Goal: Complete application form: Complete application form

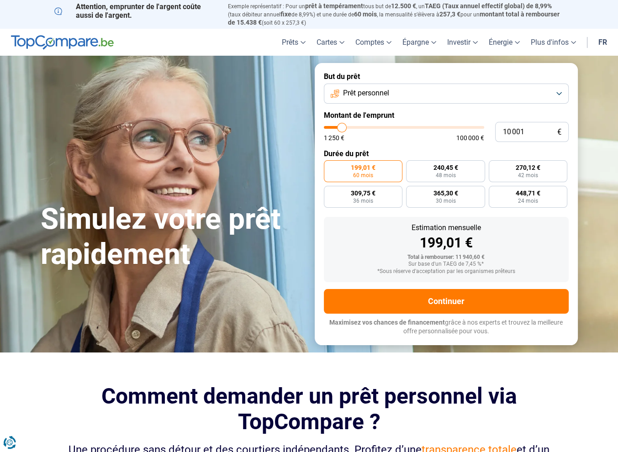
type input "18 500"
type input "18500"
type input "31 250"
type input "31250"
type input "40 500"
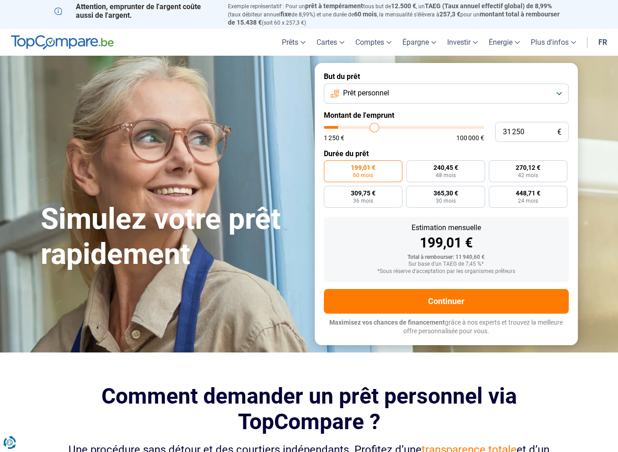
type input "40500"
type input "42 250"
type input "42250"
type input "39 500"
type input "39500"
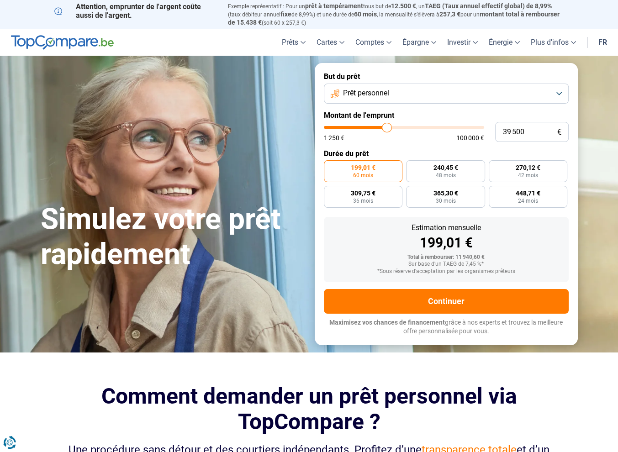
type input "37 000"
type input "37000"
type input "35 000"
type input "35000"
type input "33 000"
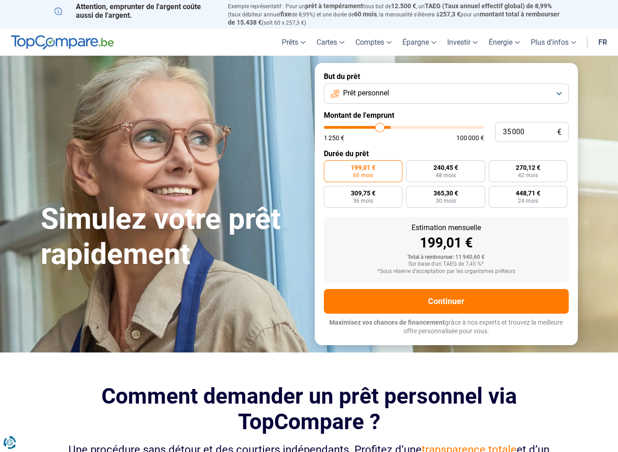
type input "33000"
type input "32 250"
type input "32250"
type input "31 500"
type input "31500"
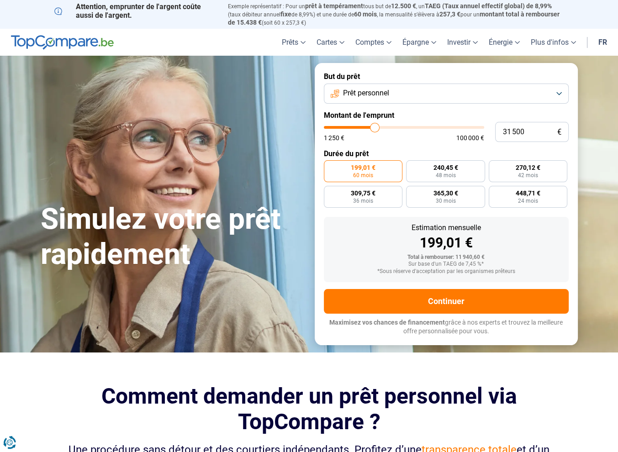
type input "29 500"
type input "29500"
type input "25 250"
type input "25250"
type input "23 500"
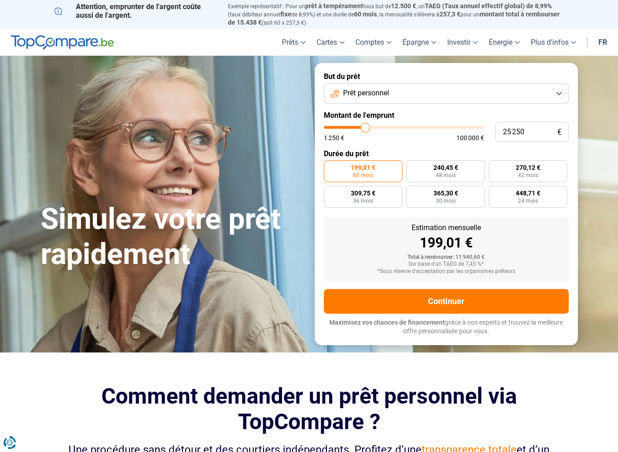
type input "23500"
type input "21 000"
type input "21000"
type input "19 250"
type input "19250"
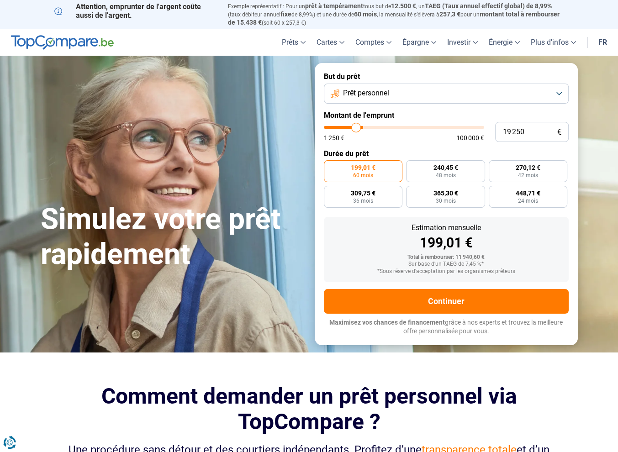
type input "18 750"
type input "18750"
type input "18 250"
type input "18250"
type input "17 750"
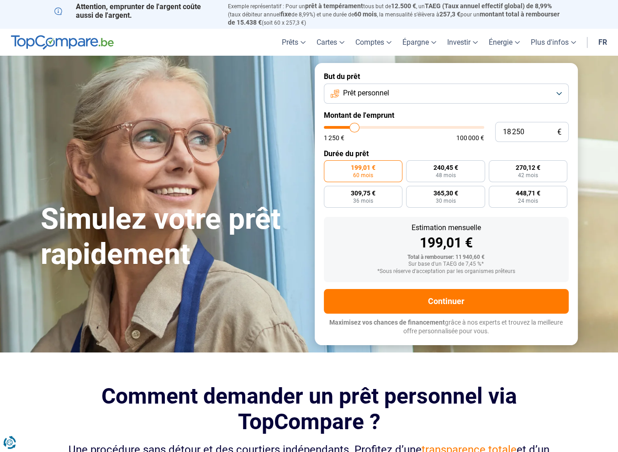
type input "17750"
type input "17 000"
type input "17000"
type input "16 500"
type input "16500"
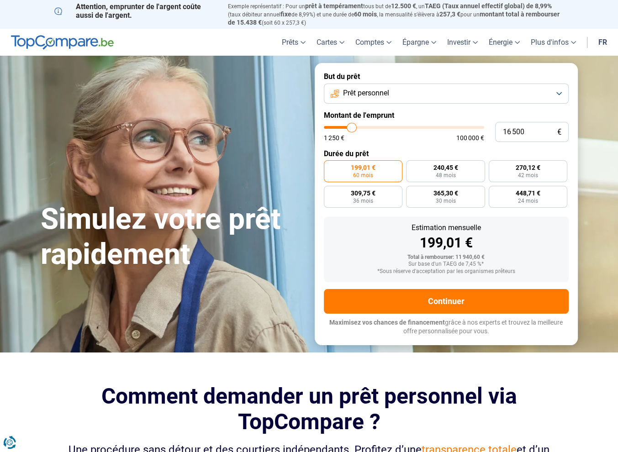
type input "15 750"
type input "15750"
type input "15 250"
type input "15250"
type input "14 750"
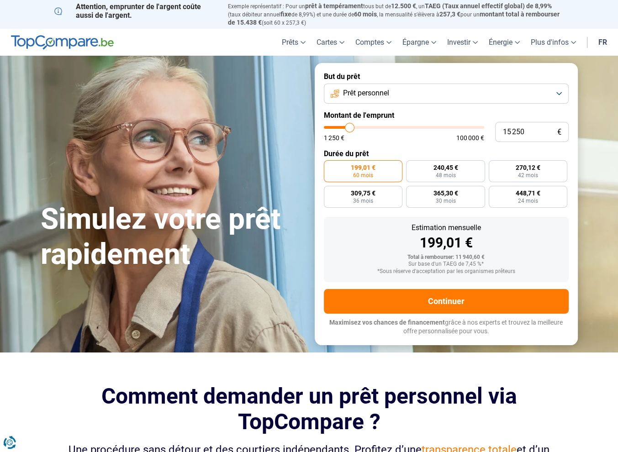
type input "14750"
type input "14 000"
type input "14000"
type input "13 750"
type input "13750"
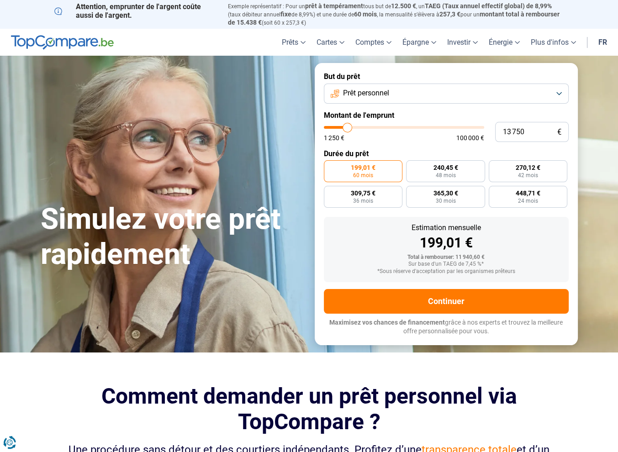
type input "12 750"
type input "12750"
type input "12 500"
type input "12500"
type input "12 250"
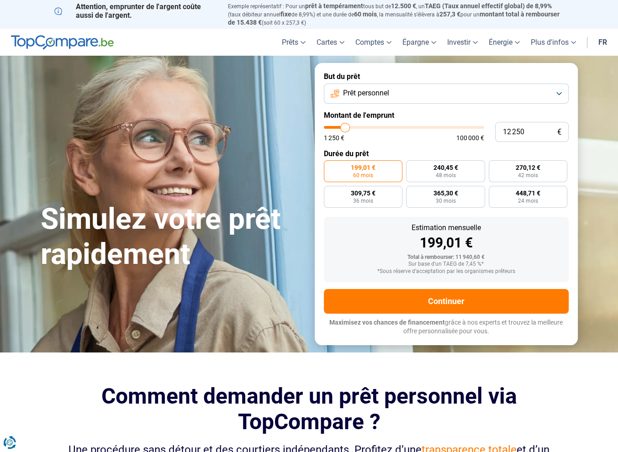
drag, startPoint x: 343, startPoint y: 127, endPoint x: 345, endPoint y: 135, distance: 7.7
type input "12250"
click at [345, 129] on input "range" at bounding box center [404, 127] width 160 height 3
type input "12 000"
type input "12000"
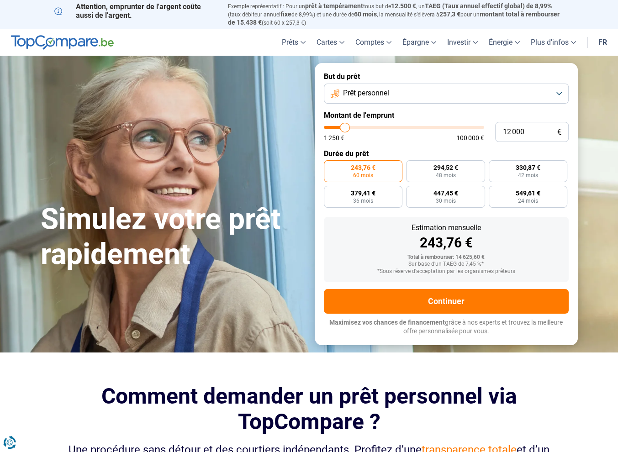
type input "11 750"
type input "11750"
type input "11 500"
type input "11500"
type input "11 250"
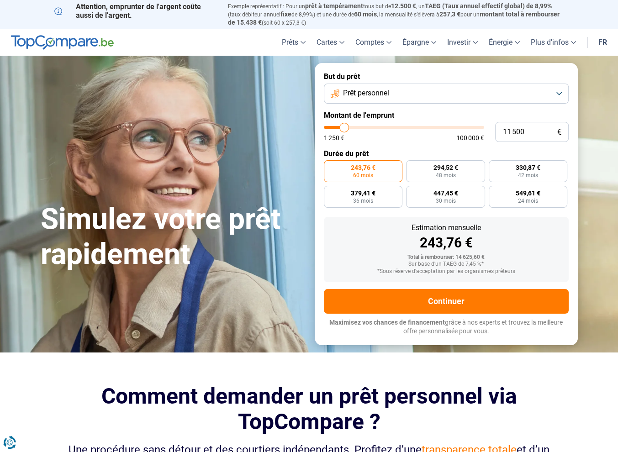
type input "11250"
type input "10 750"
type input "10750"
type input "10 250"
type input "10250"
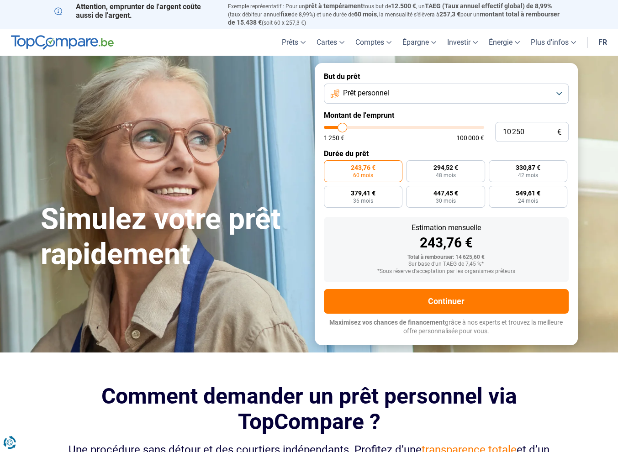
type input "9 750"
type input "9750"
type input "9 250"
type input "9250"
type input "9 000"
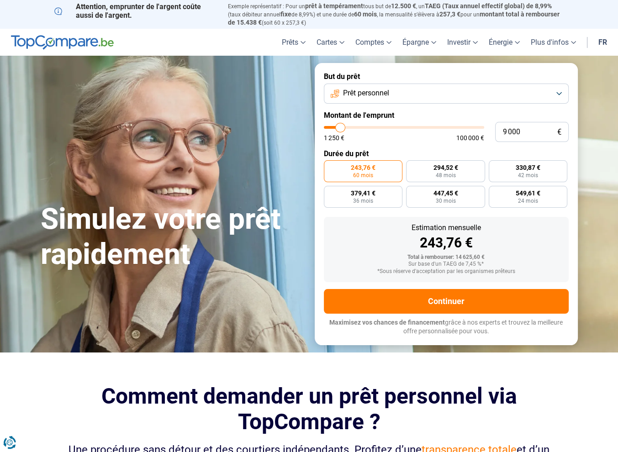
drag, startPoint x: 346, startPoint y: 130, endPoint x: 340, endPoint y: 132, distance: 5.8
type input "9000"
click at [340, 129] on input "range" at bounding box center [404, 127] width 160 height 3
radio input "true"
click at [453, 201] on span "24 mois" at bounding box center [445, 200] width 20 height 5
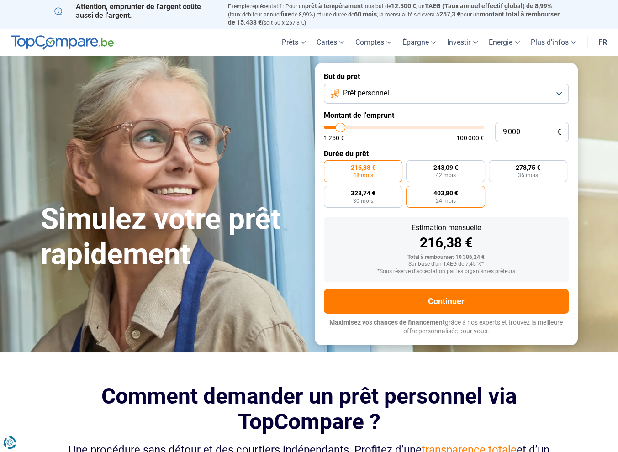
click at [412, 192] on input "403,80 € 24 mois" at bounding box center [409, 189] width 6 height 6
radio input "true"
type input "8 750"
type input "8750"
type input "8 250"
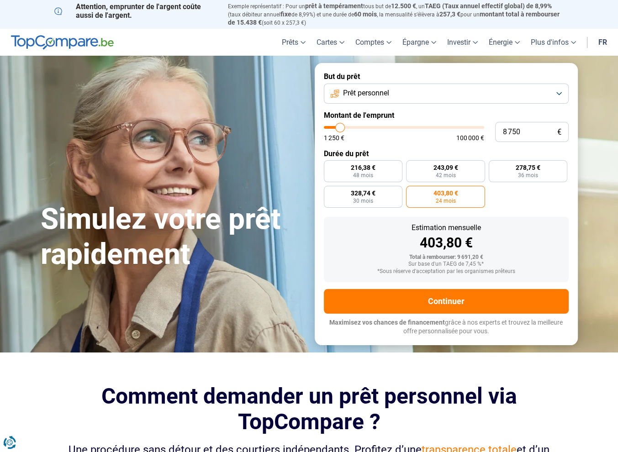
type input "8250"
type input "8 000"
type input "8000"
type input "7 750"
type input "7750"
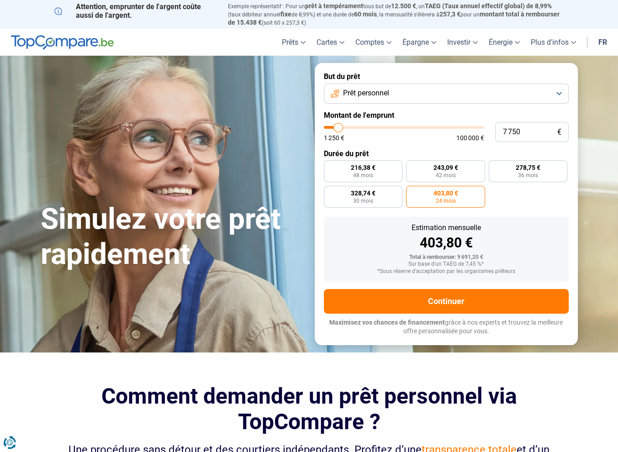
type input "7 500"
type input "7500"
click at [338, 128] on input "range" at bounding box center [404, 127] width 160 height 3
radio input "true"
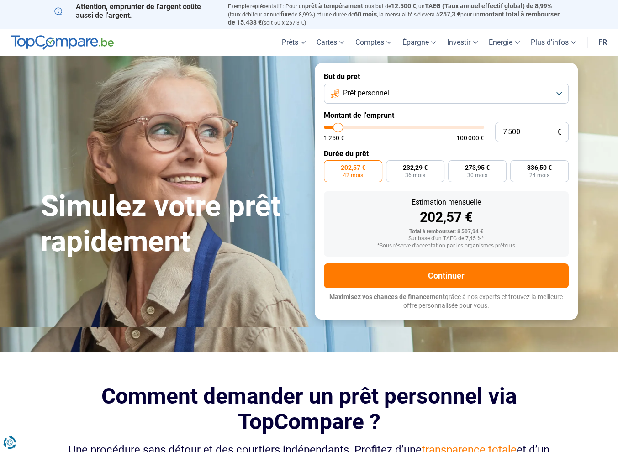
type input "7 750"
type input "7750"
type input "8 250"
type input "8250"
type input "8 500"
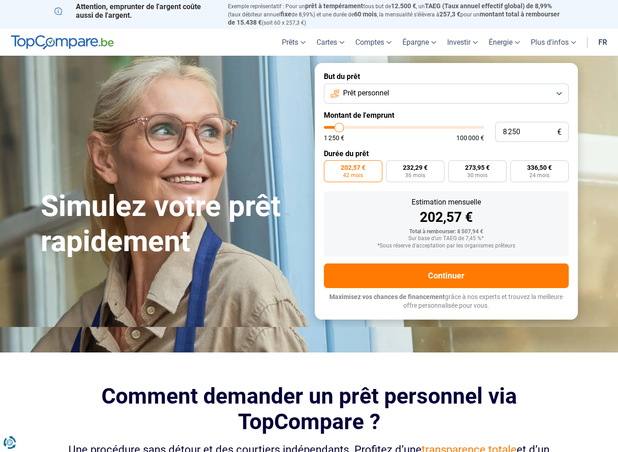
type input "8500"
type input "9 000"
type input "9000"
type input "9 250"
type input "9250"
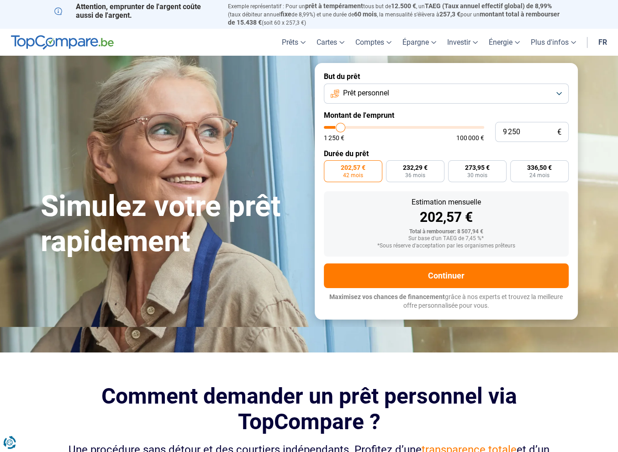
type input "9 500"
type input "9500"
type input "10 000"
type input "10000"
click at [342, 128] on input "range" at bounding box center [404, 127] width 160 height 3
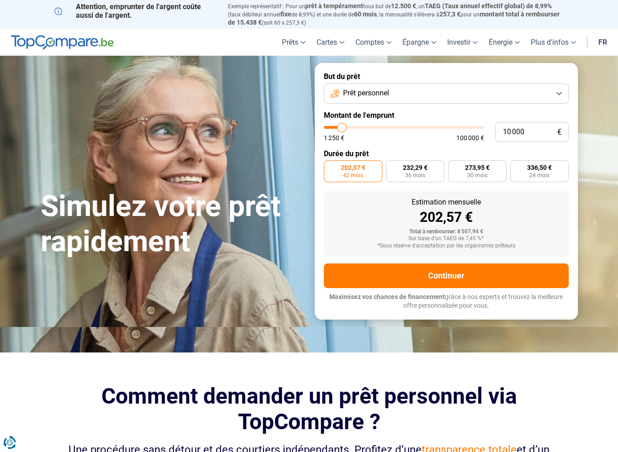
radio input "false"
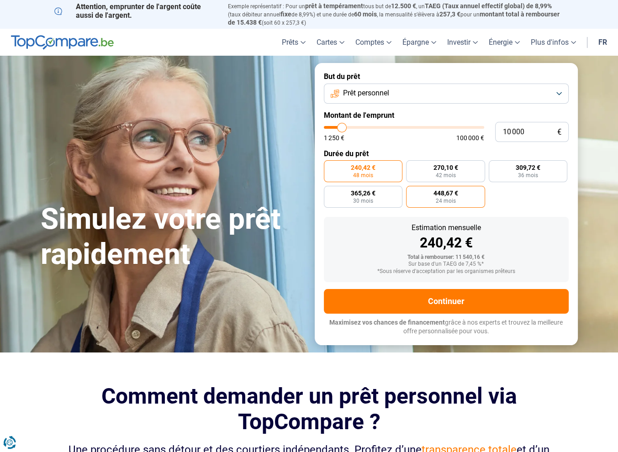
click at [441, 205] on label "448,67 € 24 mois" at bounding box center [445, 197] width 79 height 22
click at [412, 192] on input "448,67 € 24 mois" at bounding box center [409, 189] width 6 height 6
radio input "true"
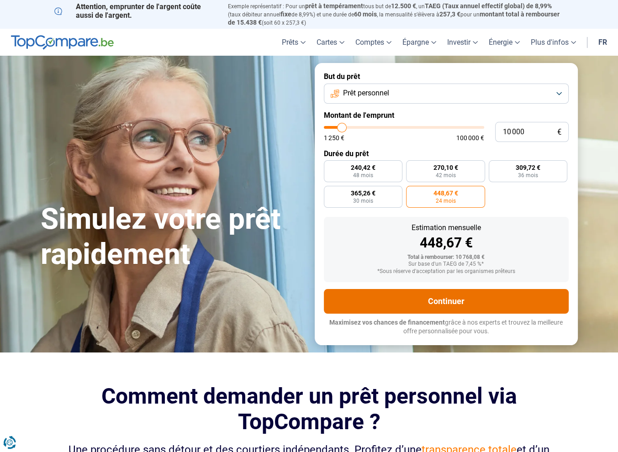
click at [475, 300] on button "Continuer" at bounding box center [446, 301] width 245 height 25
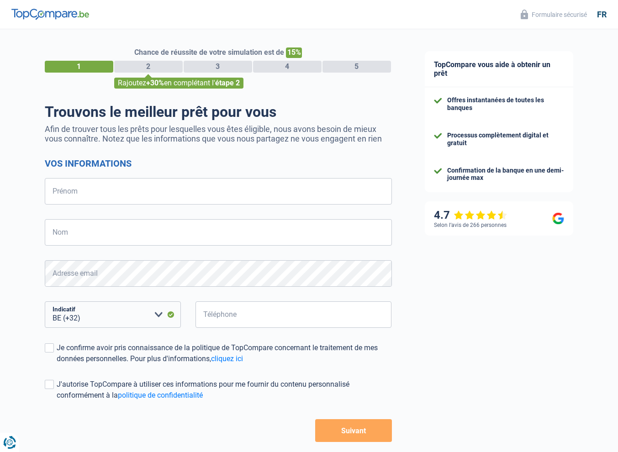
select select "32"
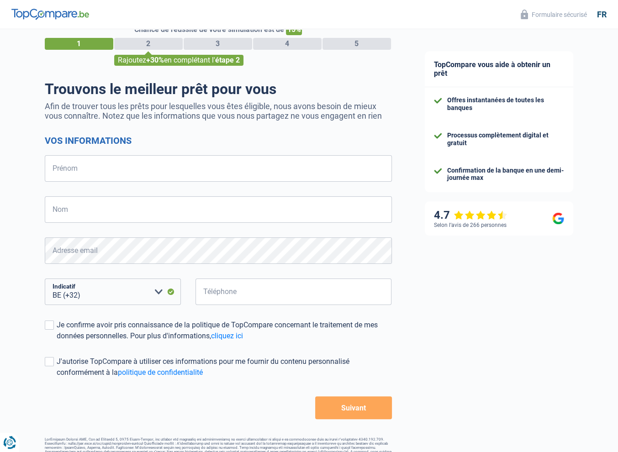
scroll to position [45, 0]
